Goal: Information Seeking & Learning: Check status

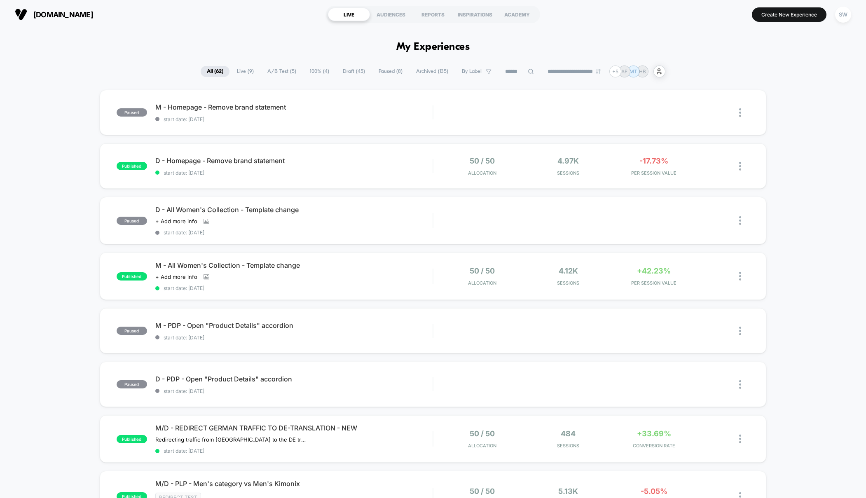
click at [282, 73] on span "A/B Test ( 5 )" at bounding box center [281, 71] width 41 height 11
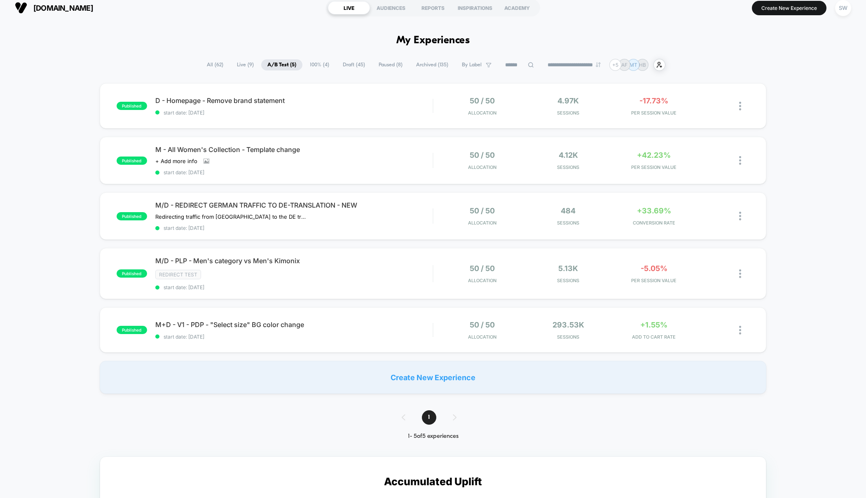
scroll to position [7, 0]
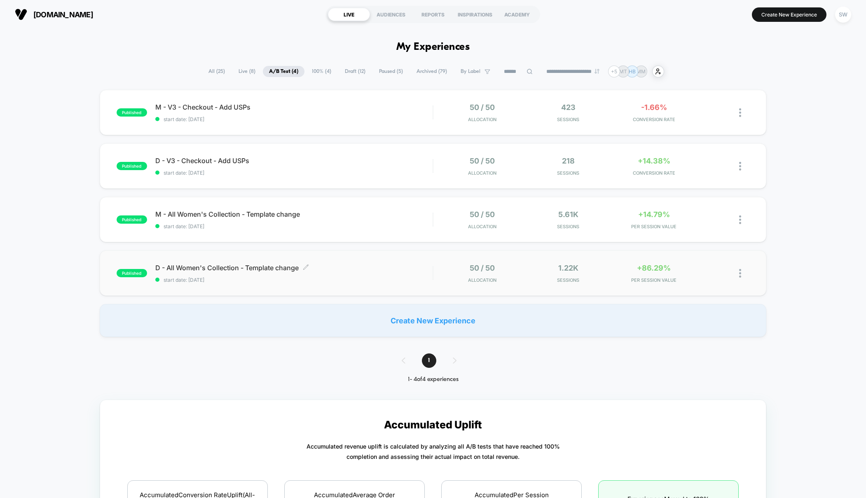
click at [377, 278] on span "start date: [DATE]" at bounding box center [294, 280] width 278 height 6
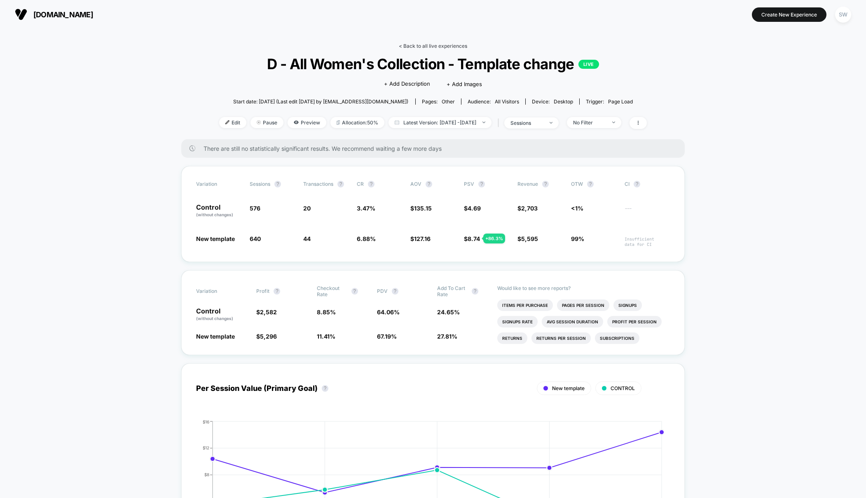
click at [435, 47] on link "< Back to all live experiences" at bounding box center [433, 46] width 68 height 6
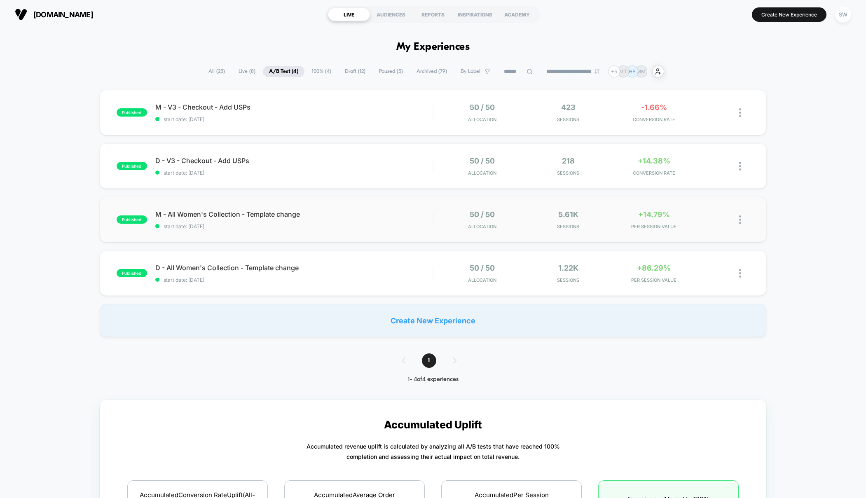
click at [405, 233] on div "published M - All Women's Collection - Template change start date: [DATE] 50 / …" at bounding box center [433, 219] width 667 height 45
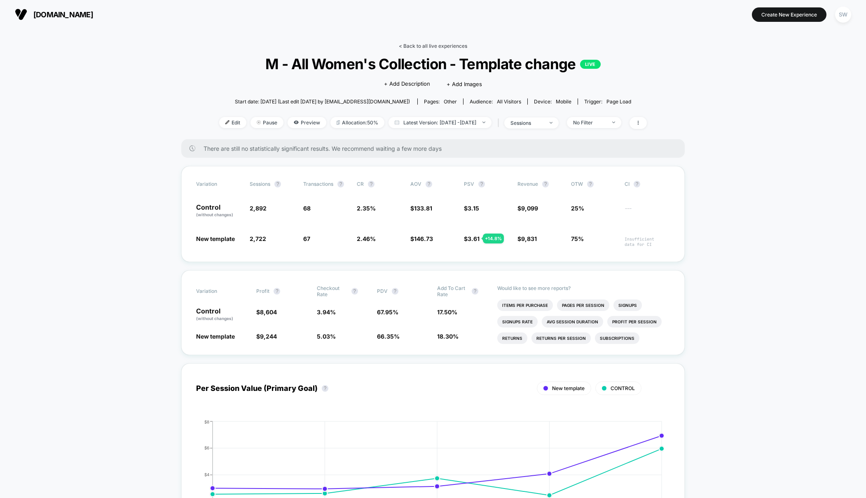
click at [428, 47] on link "< Back to all live experiences" at bounding box center [433, 46] width 68 height 6
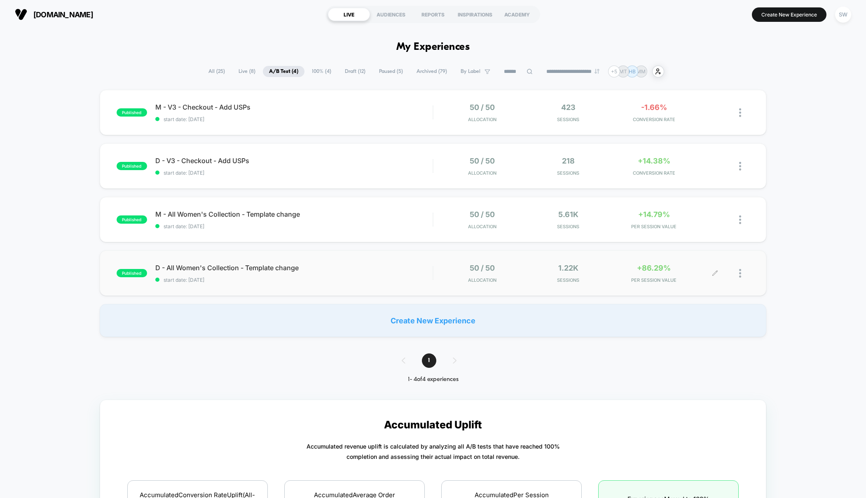
click at [440, 281] on div "50 / 50 Allocation 1.22k Sessions +86.29% PER SESSION VALUE" at bounding box center [591, 273] width 316 height 19
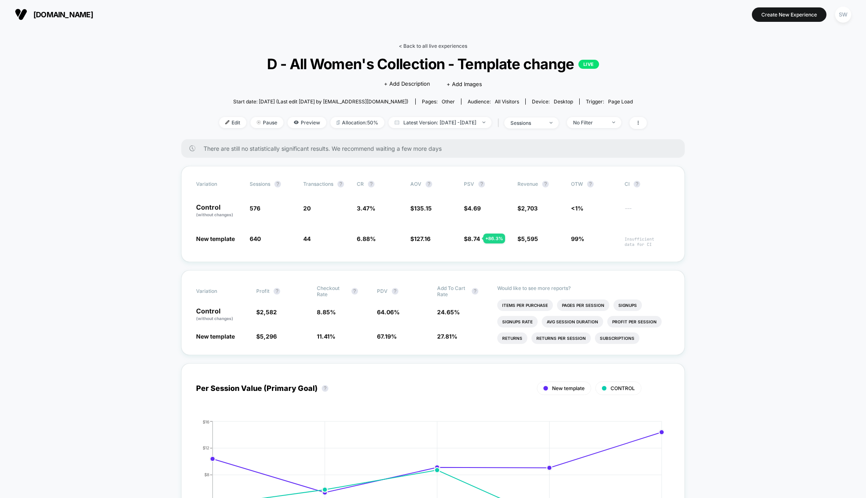
click at [429, 44] on link "< Back to all live experiences" at bounding box center [433, 46] width 68 height 6
